Goal: Transaction & Acquisition: Purchase product/service

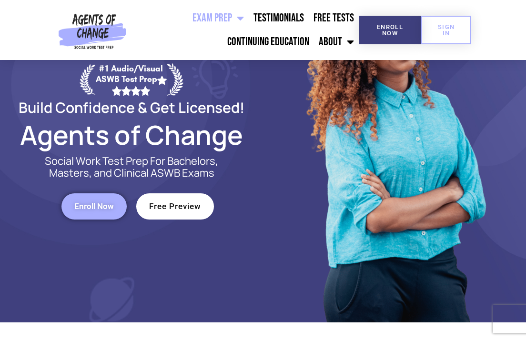
scroll to position [92, 0]
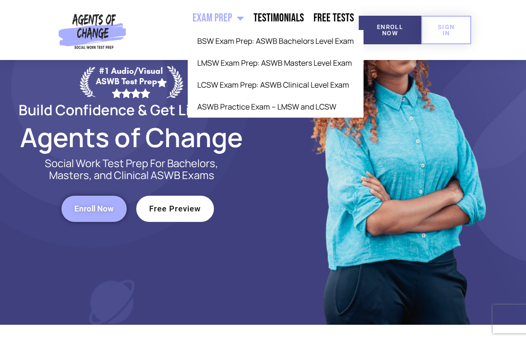
click at [244, 15] on span "Menu" at bounding box center [238, 18] width 12 height 21
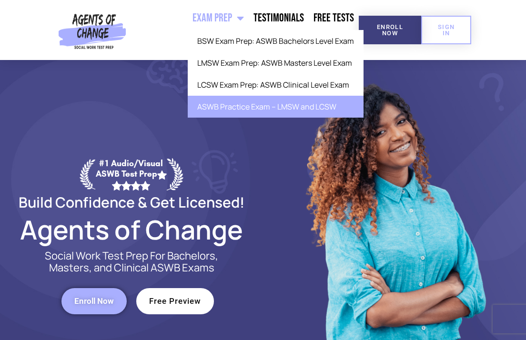
click at [250, 110] on link "ASWB Practice Exam – LMSW and LCSW" at bounding box center [276, 107] width 176 height 22
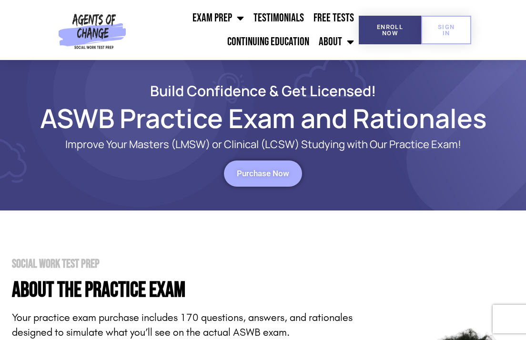
click at [300, 179] on div "Purchase Now" at bounding box center [263, 173] width 478 height 26
click at [279, 177] on span "Purchase Now" at bounding box center [263, 174] width 52 height 8
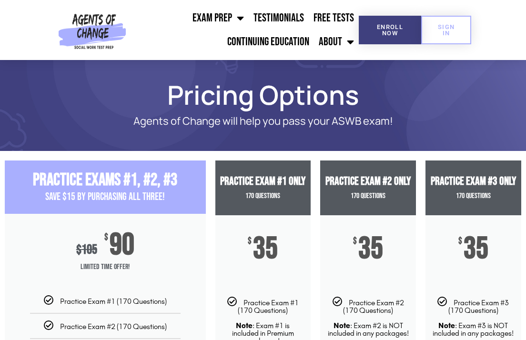
click at [131, 70] on section "Pricing Options Agents of Change will help you pass your ASWB exam!" at bounding box center [263, 105] width 526 height 91
click at [273, 45] on link "Continuing Education" at bounding box center [267, 42] width 91 height 24
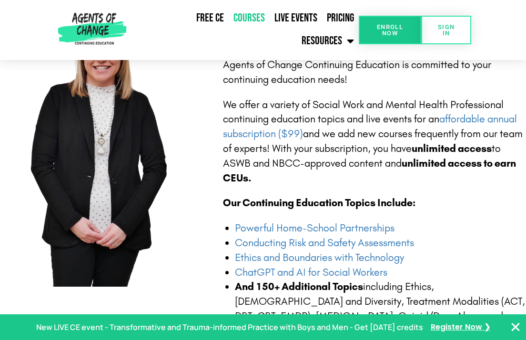
click at [229, 29] on link "Courses" at bounding box center [249, 18] width 41 height 22
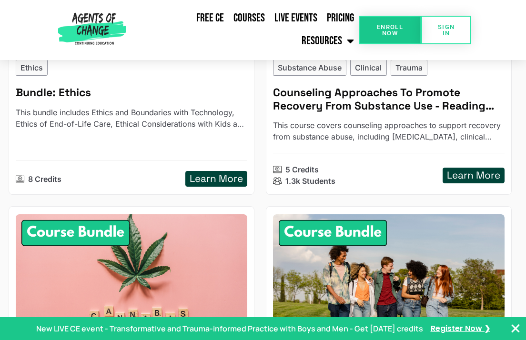
scroll to position [952, 0]
